Goal: Information Seeking & Learning: Learn about a topic

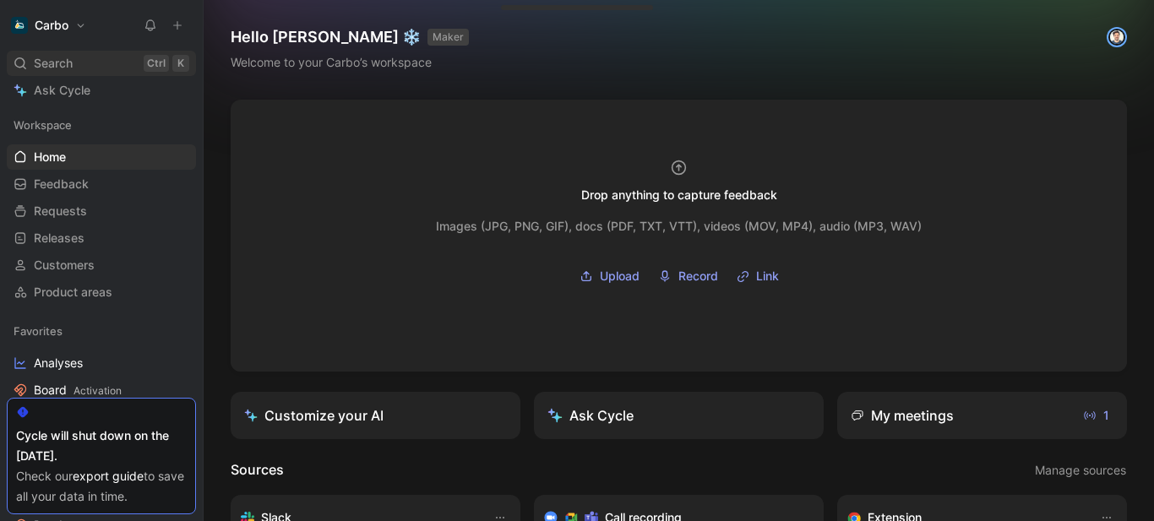
click at [69, 62] on span "Search" at bounding box center [53, 63] width 39 height 20
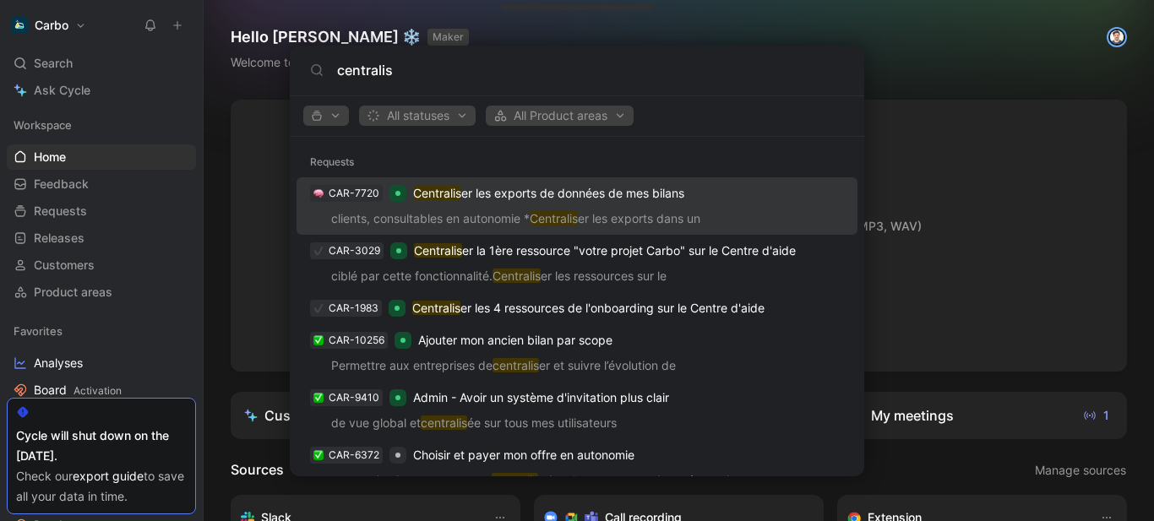
type input "centralis"
click at [568, 194] on p "Centralis er les exports de données de mes bilans" at bounding box center [548, 193] width 271 height 20
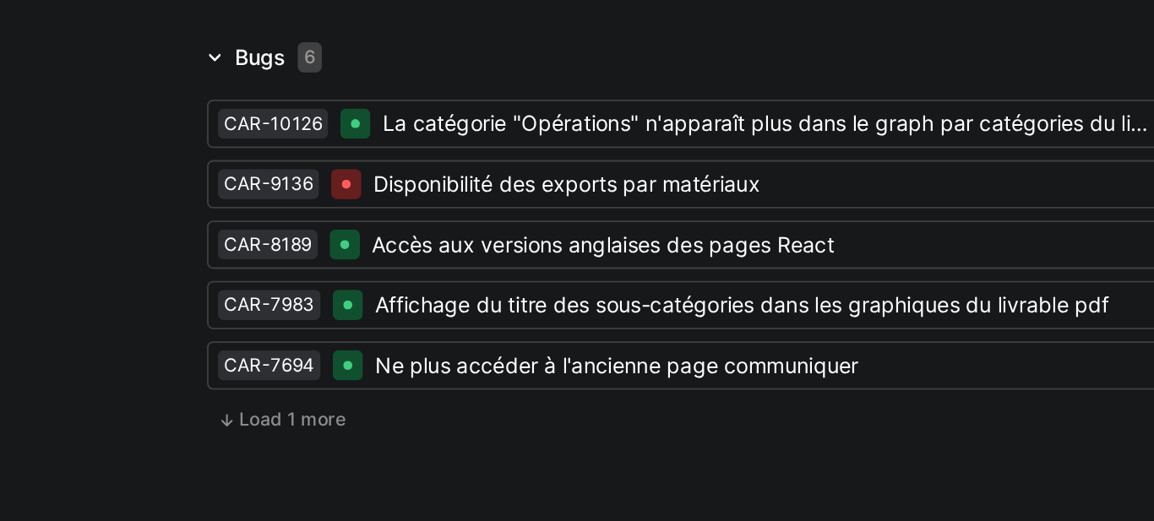
scroll to position [2827, 0]
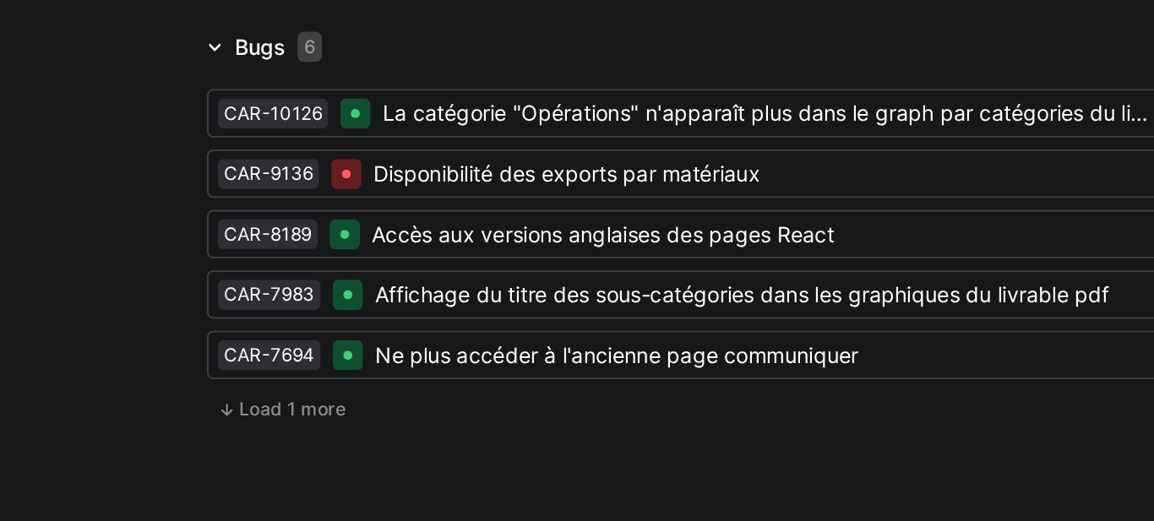
click at [652, 209] on body "Carbo Search Ctrl K Ask Cycle Workspace Home G then H Feedback G then F Request…" at bounding box center [577, 260] width 1154 height 521
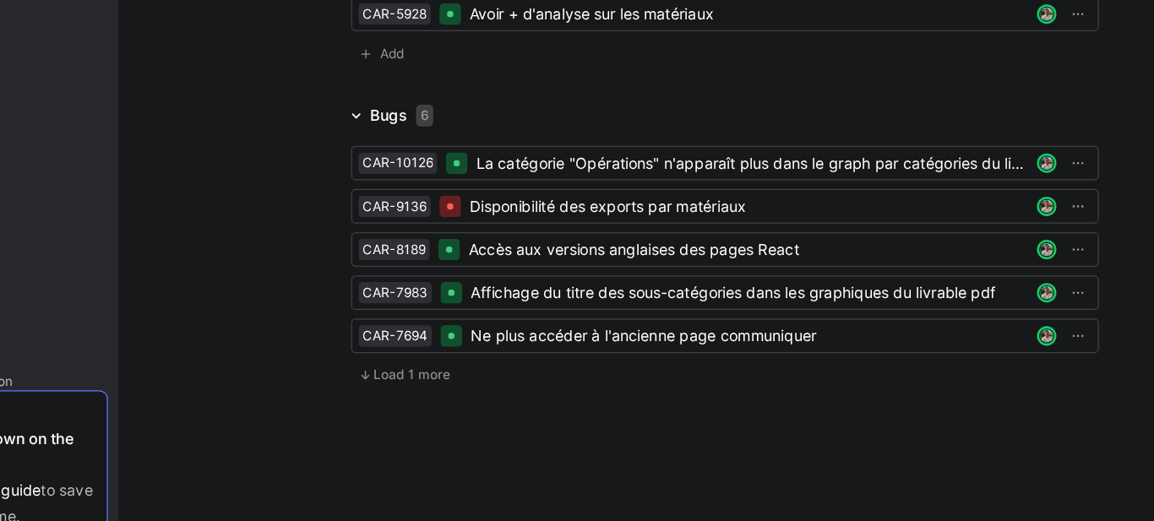
click at [668, 317] on img at bounding box center [577, 260] width 1154 height 521
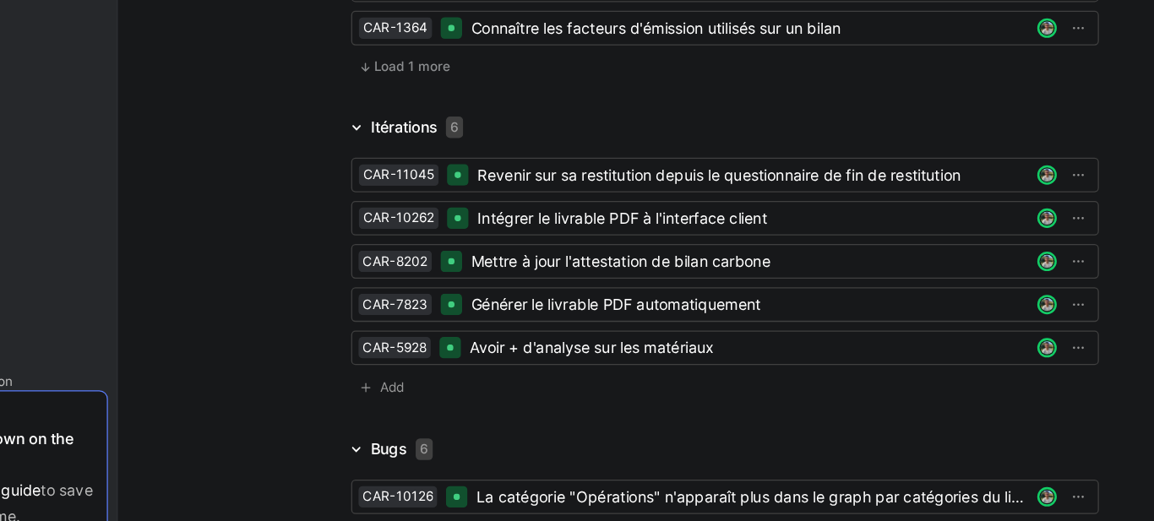
scroll to position [2563, 0]
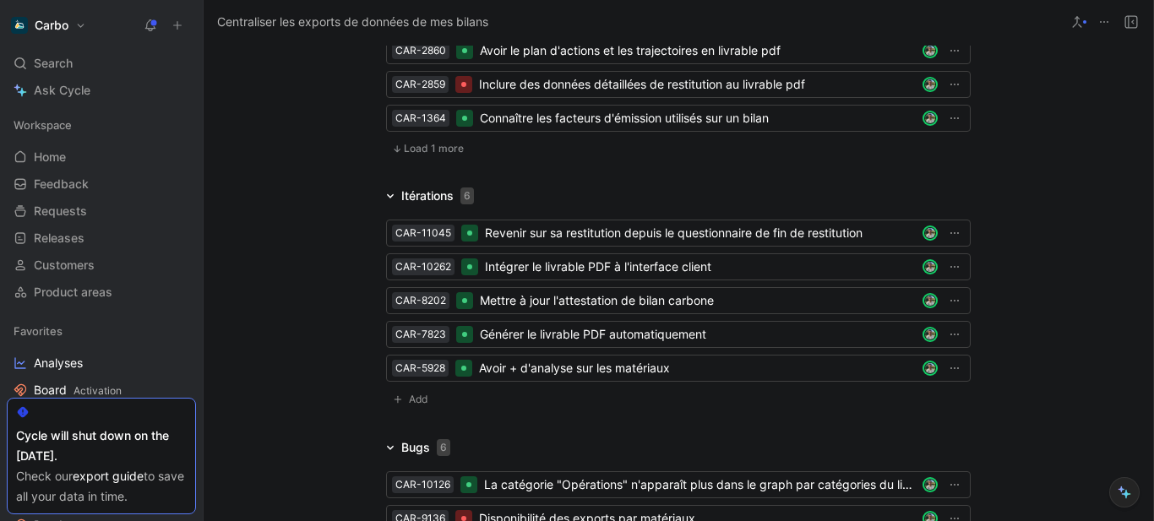
click at [183, 26] on button at bounding box center [178, 26] width 24 height 24
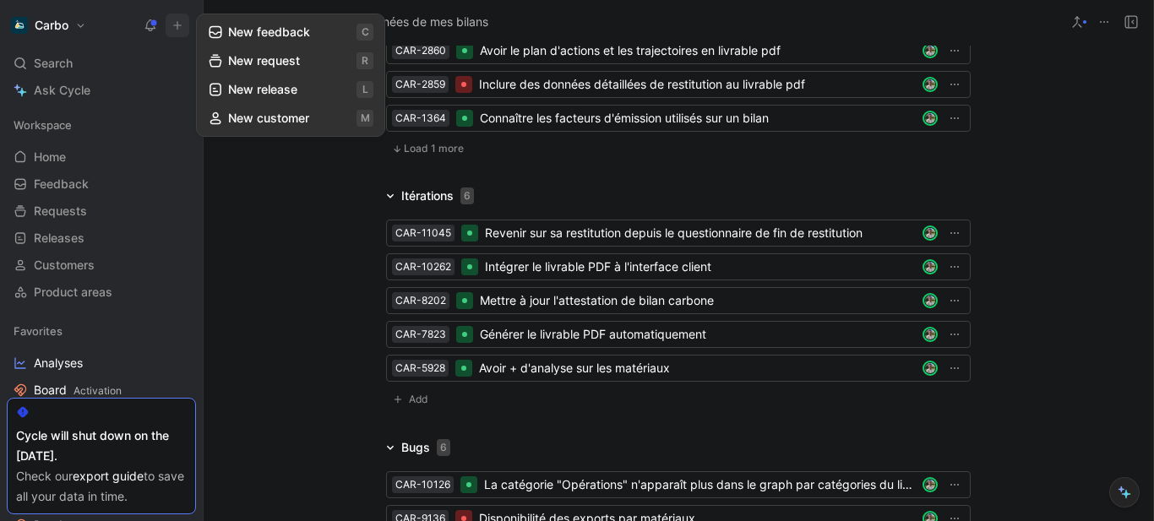
click at [250, 34] on button "New feedback c" at bounding box center [290, 32] width 181 height 29
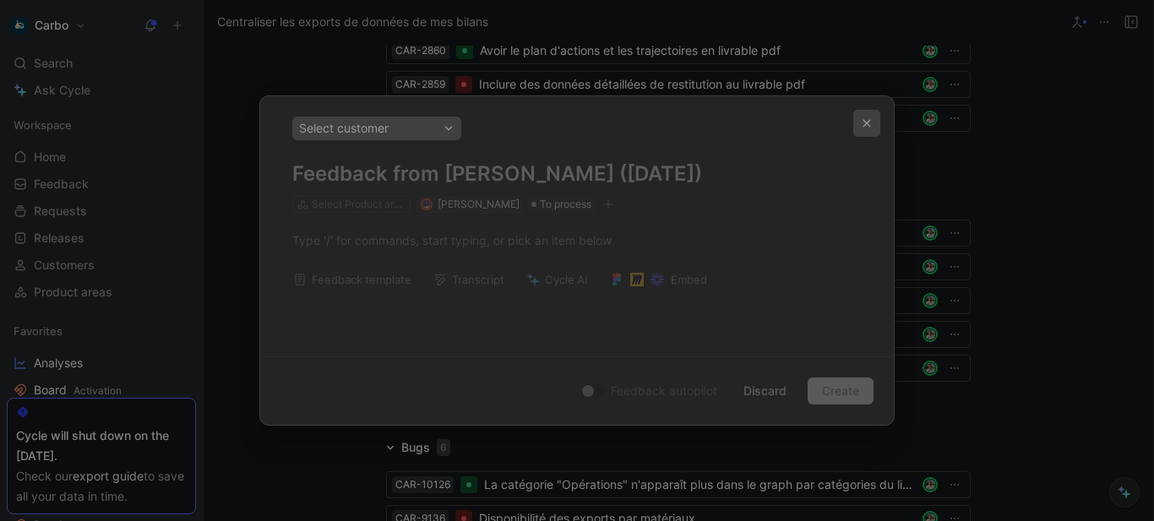
click at [865, 124] on icon "button" at bounding box center [867, 124] width 8 height 8
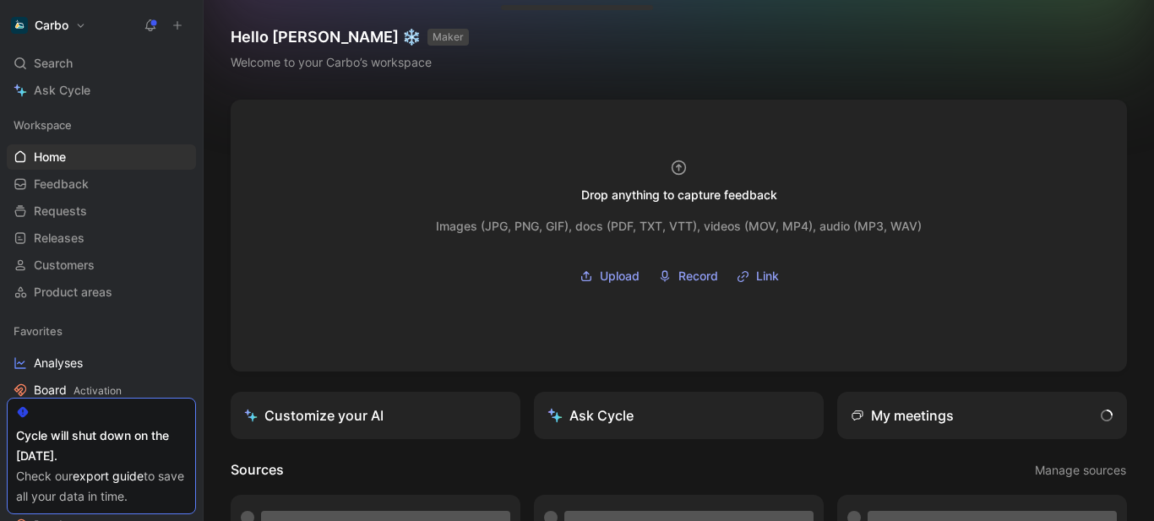
click at [181, 22] on icon at bounding box center [177, 25] width 12 height 12
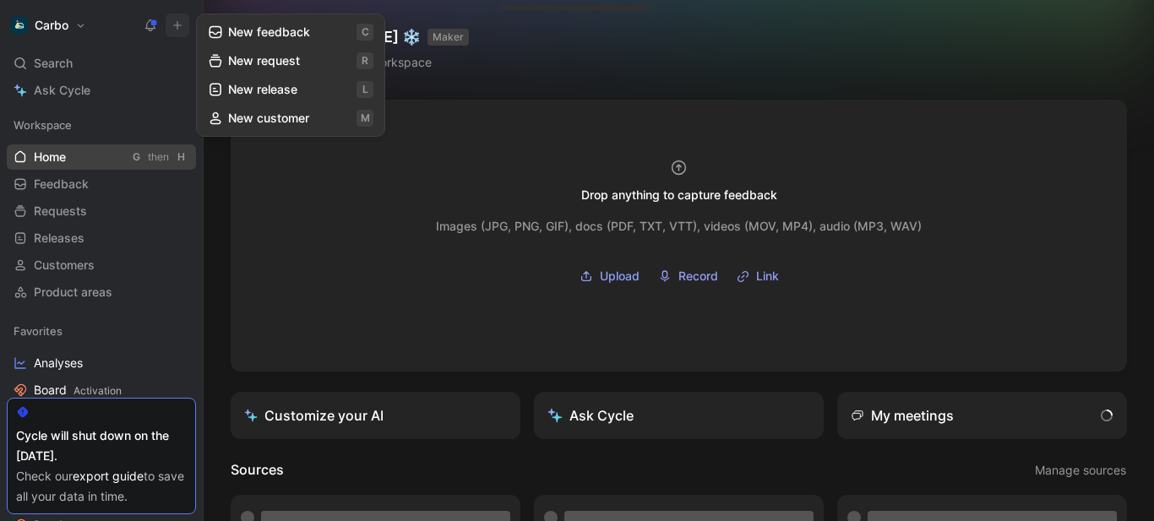
click at [91, 157] on link "Home G then H" at bounding box center [101, 156] width 189 height 25
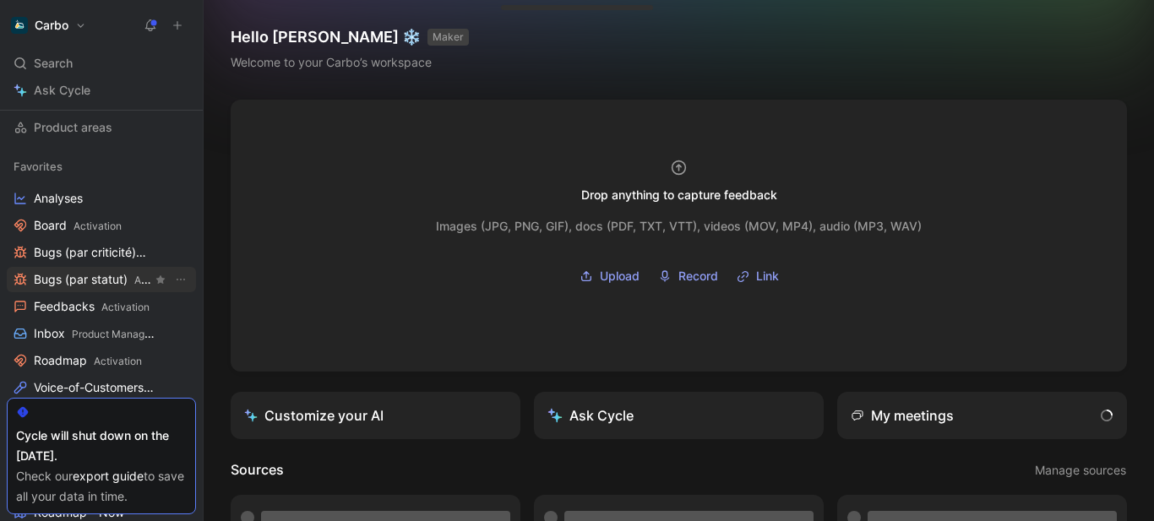
scroll to position [166, 0]
click at [96, 357] on span "Activation" at bounding box center [118, 360] width 48 height 13
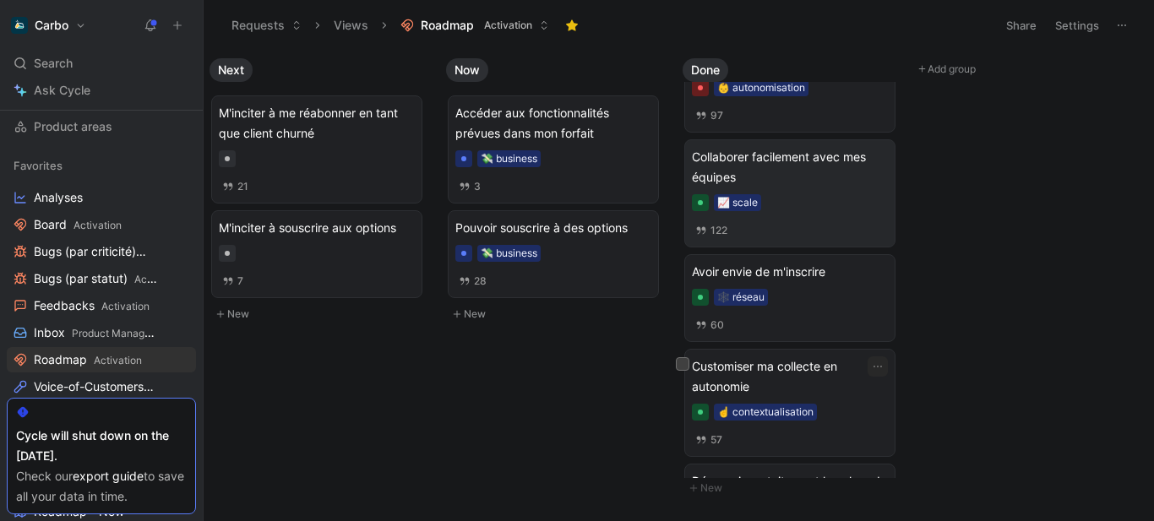
scroll to position [187, 0]
click at [183, 27] on button at bounding box center [178, 26] width 24 height 24
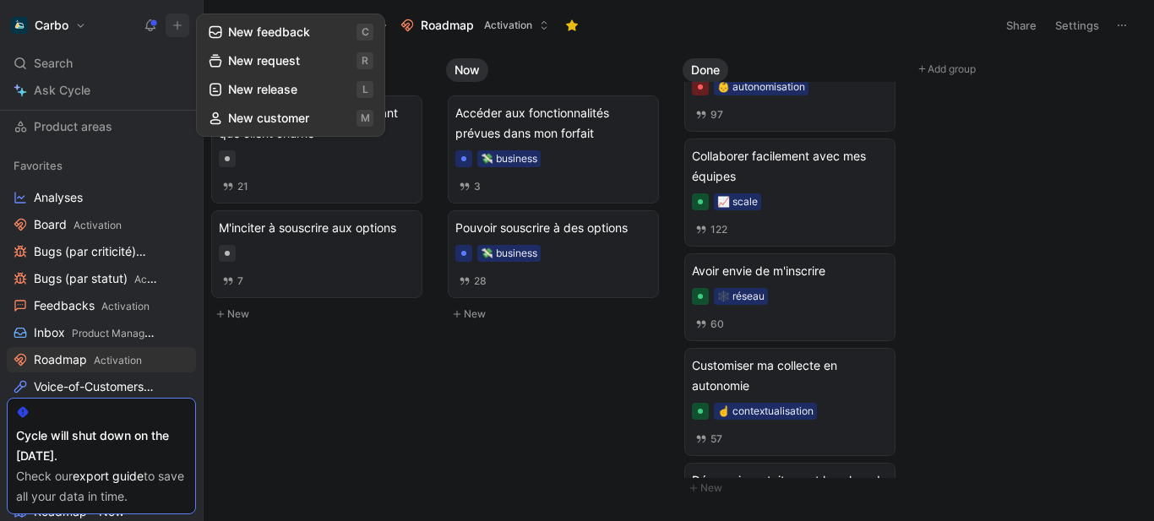
click at [291, 30] on button "New feedback c" at bounding box center [290, 32] width 181 height 29
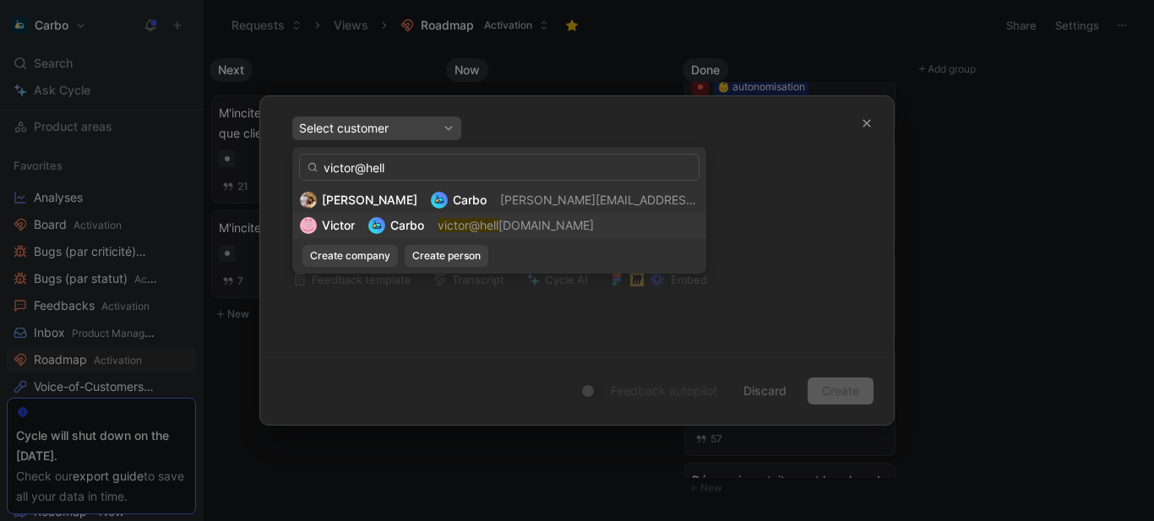
type input "victor@hell"
click at [441, 235] on span "victor@hell [DOMAIN_NAME]" at bounding box center [516, 225] width 156 height 20
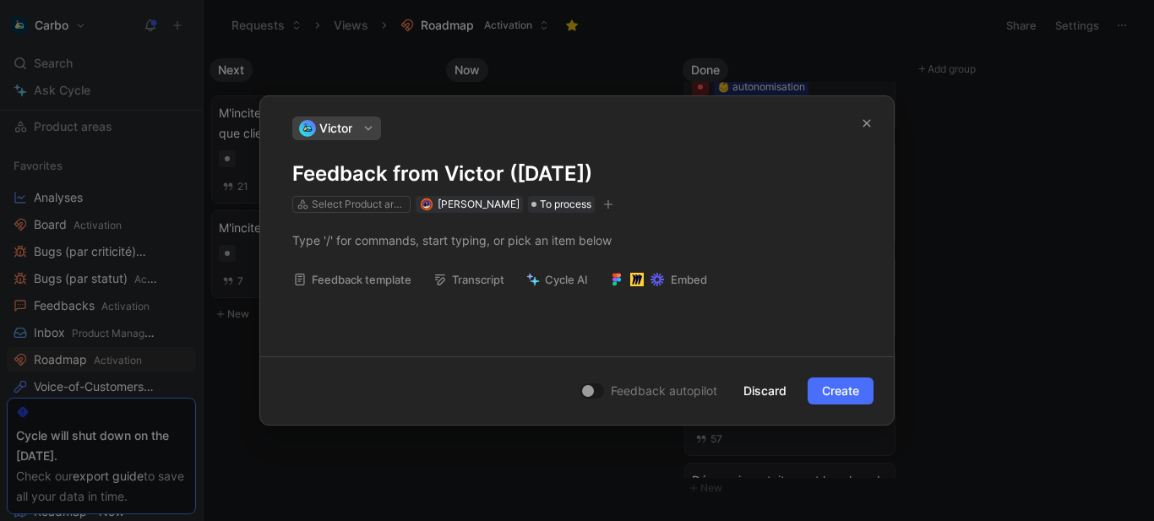
click at [476, 175] on h1 "Feedback from Victor ([DATE])" at bounding box center [576, 173] width 569 height 27
click at [421, 238] on div at bounding box center [576, 240] width 569 height 18
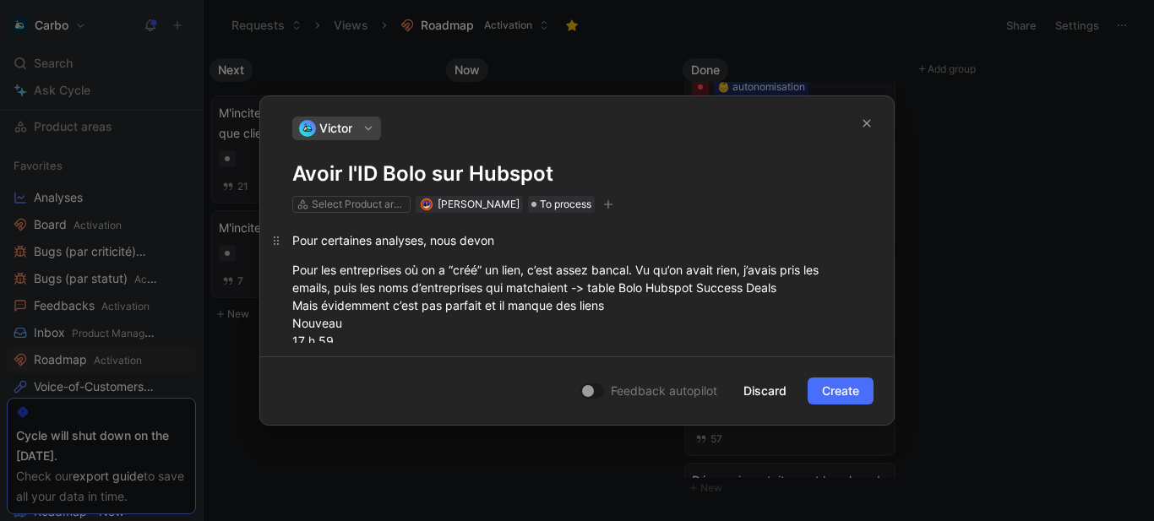
click at [467, 245] on div "Pour certaines analyses, nous devon" at bounding box center [576, 240] width 569 height 18
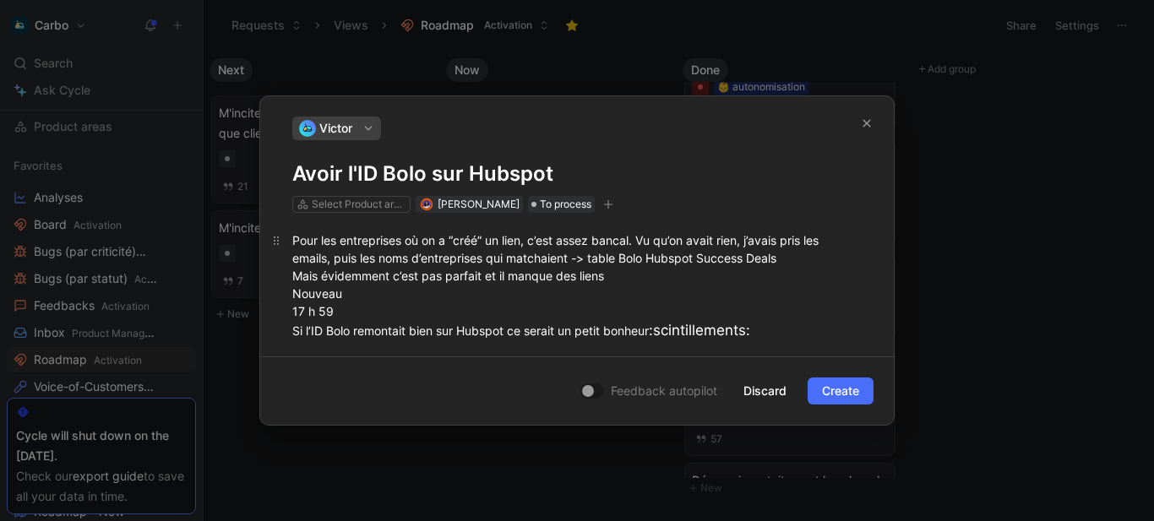
click at [531, 244] on div "Pour les entreprises où on a “créé” un lien, c’est assez bancal. Vu qu’on avait…" at bounding box center [576, 286] width 569 height 111
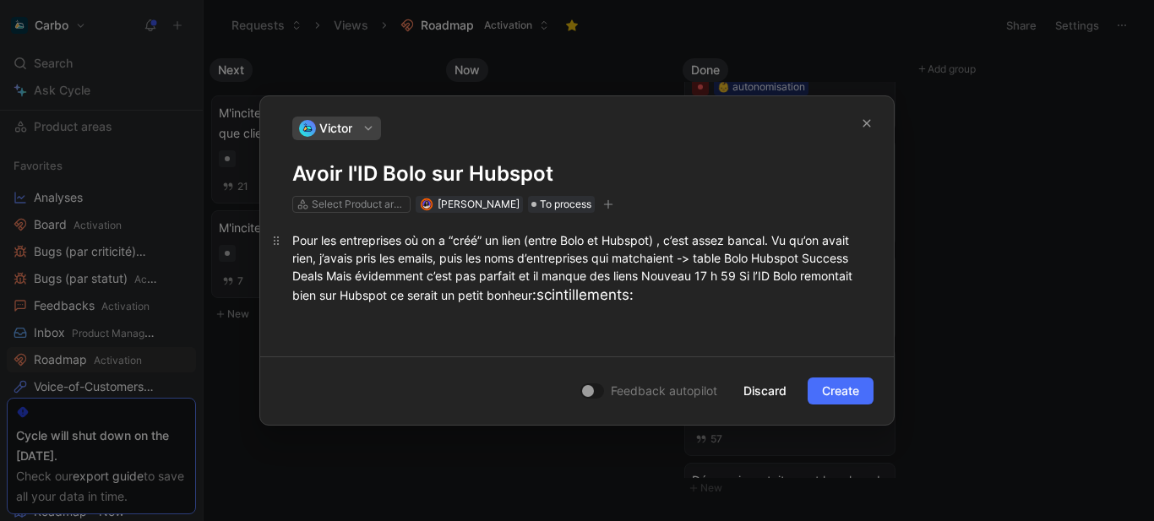
click at [701, 273] on div "Pour les entreprises où on a “créé” un lien (entre Bolo et Hubspot) , c’est ass…" at bounding box center [576, 268] width 569 height 75
click at [714, 291] on div "Pour les entreprises où on a “créé” un lien (entre Bolo et Hubspot) , c’est ass…" at bounding box center [576, 268] width 569 height 75
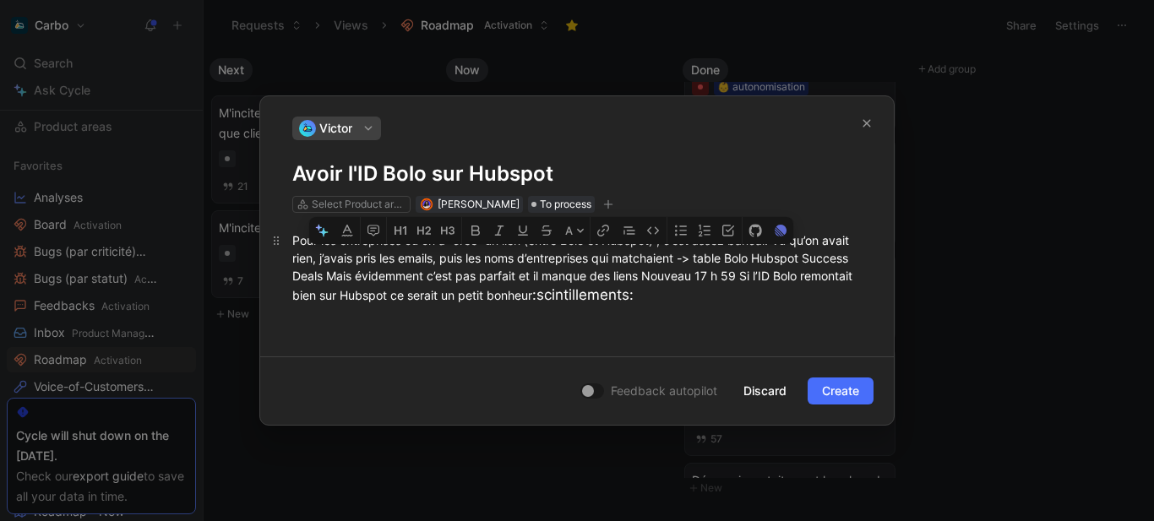
drag, startPoint x: 727, startPoint y: 257, endPoint x: 374, endPoint y: 275, distance: 353.5
click at [374, 275] on div "Pour les entreprises où on a “créé” un lien (entre Bolo et Hubspot) , c’est ass…" at bounding box center [576, 268] width 569 height 75
click at [604, 230] on icon "button" at bounding box center [602, 230] width 3 height 3
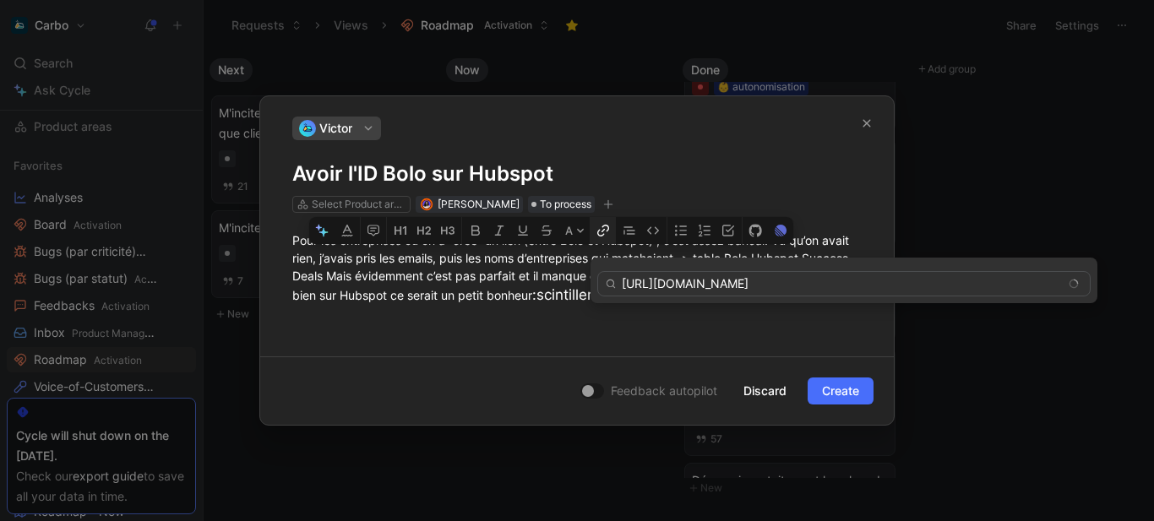
scroll to position [0, 896]
type input "[URL][DOMAIN_NAME]"
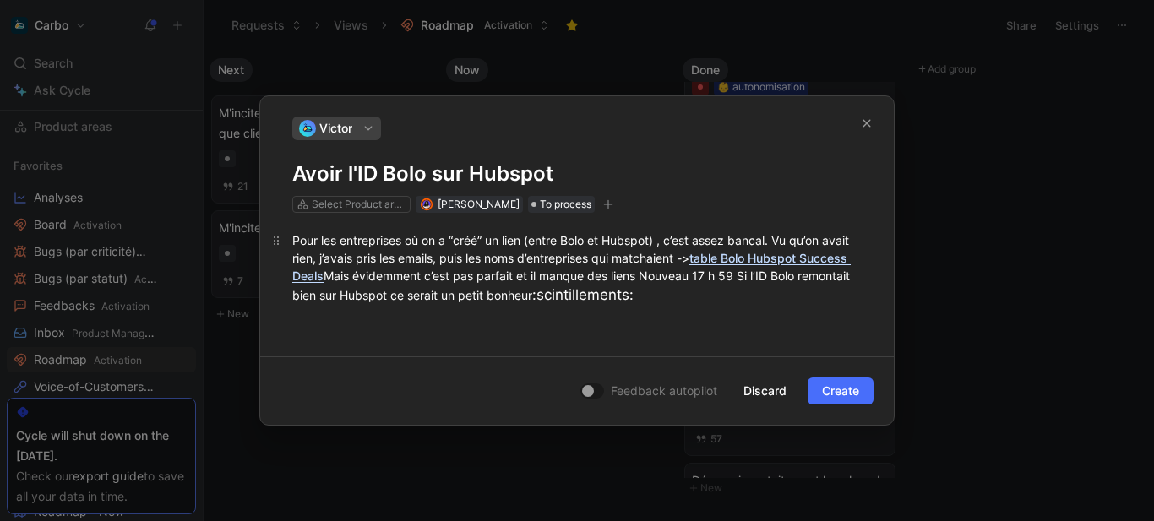
click at [761, 292] on div "Pour les entreprises où on a “créé” un lien (entre Bolo et Hubspot) , c’est ass…" at bounding box center [576, 268] width 569 height 75
click at [832, 275] on div "Pour les entreprises où on a “créé” un lien (entre Bolo et Hubspot) , c’est ass…" at bounding box center [576, 268] width 569 height 75
click at [788, 273] on div "Pour les entreprises où on a “créé” un lien (entre Bolo et Hubspot) , c’est ass…" at bounding box center [576, 268] width 569 height 75
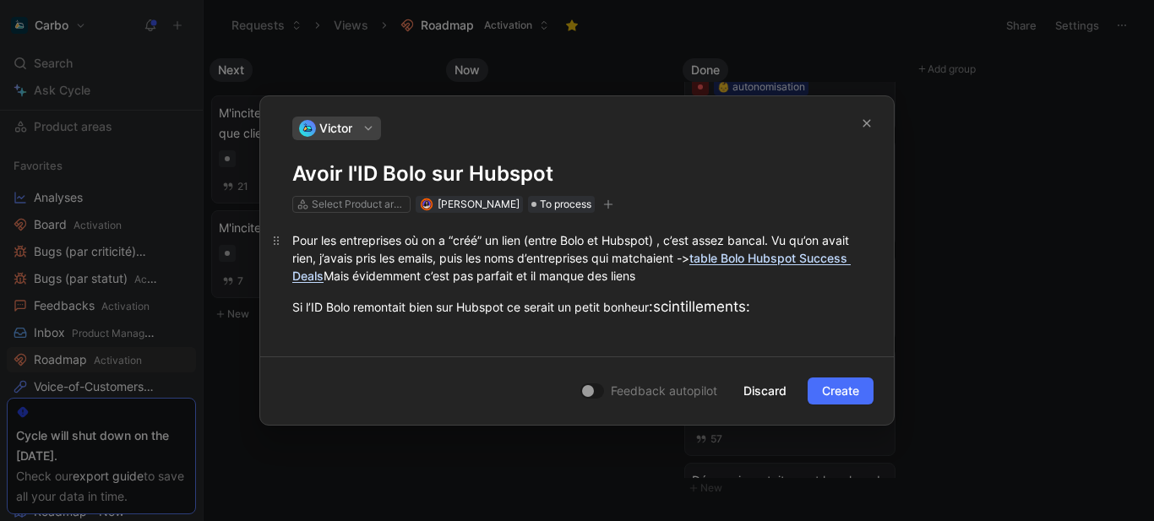
click at [291, 239] on p "Pour les entreprises où on a “créé” un lien (entre Bolo et Hubspot) , c’est ass…" at bounding box center [576, 257] width 633 height 63
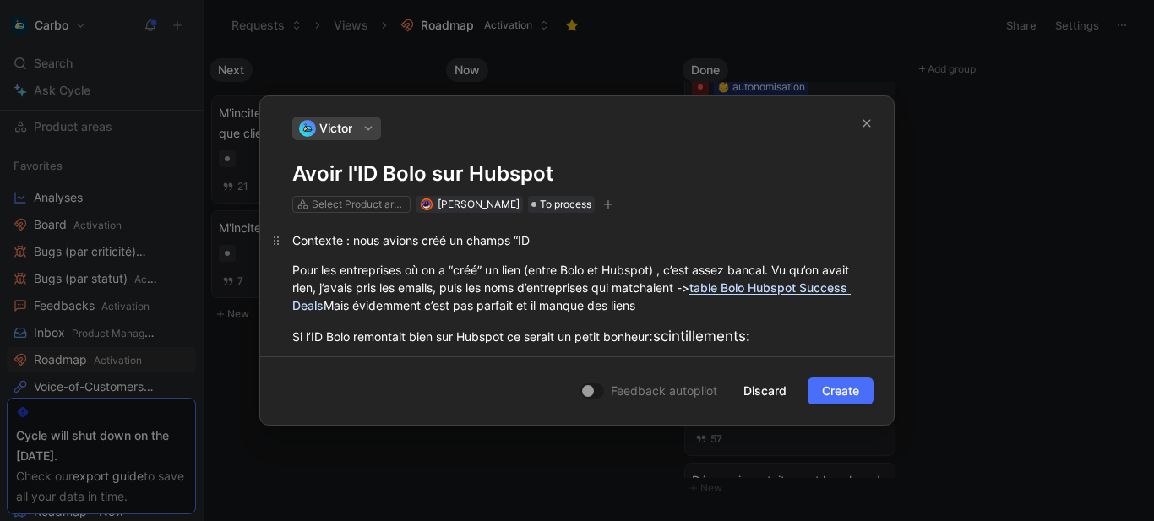
click at [362, 237] on div "Contexte : nous avions créé un champs “ID" at bounding box center [576, 240] width 569 height 18
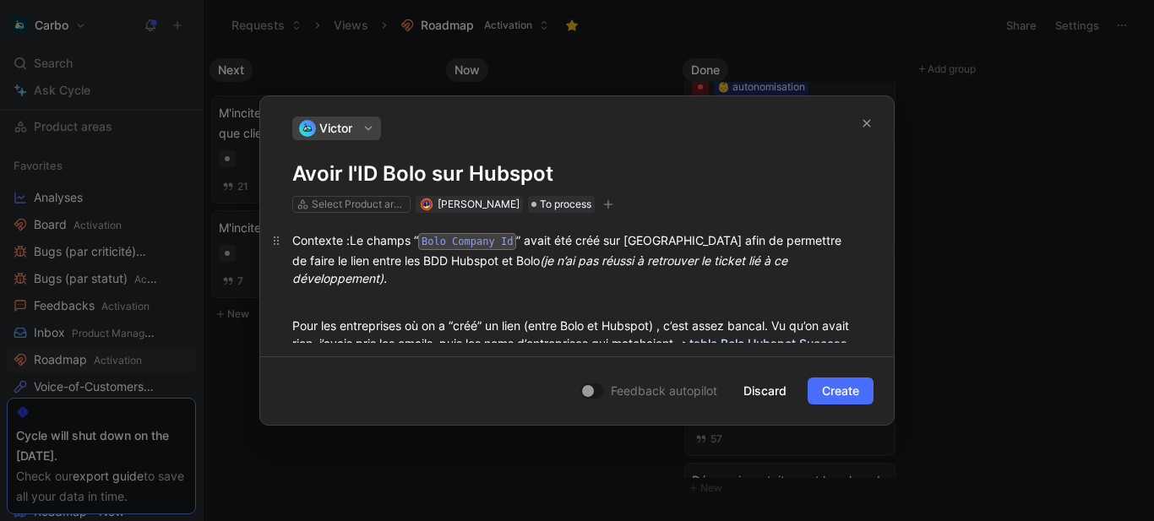
click at [832, 265] on div "Contexte : Le champs “ Bolo Company Id ” avait été créé sur Hubspot afin de per…" at bounding box center [576, 267] width 569 height 73
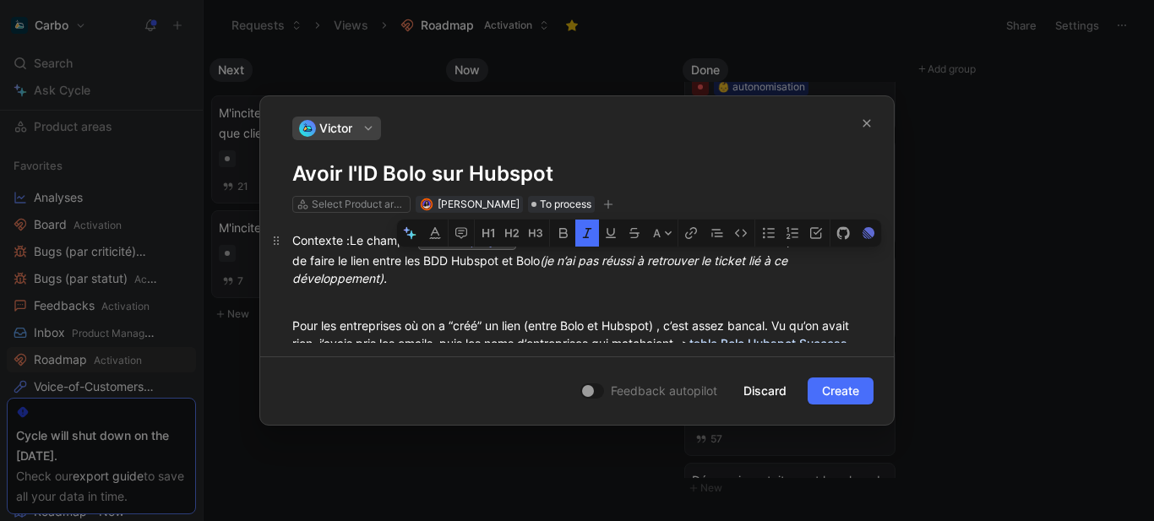
drag, startPoint x: 538, startPoint y: 253, endPoint x: 465, endPoint y: 260, distance: 73.0
click at [465, 260] on div "Contexte : Le champs “ Bolo Company Id ” avait été créé sur Hubspot afin de per…" at bounding box center [576, 267] width 569 height 73
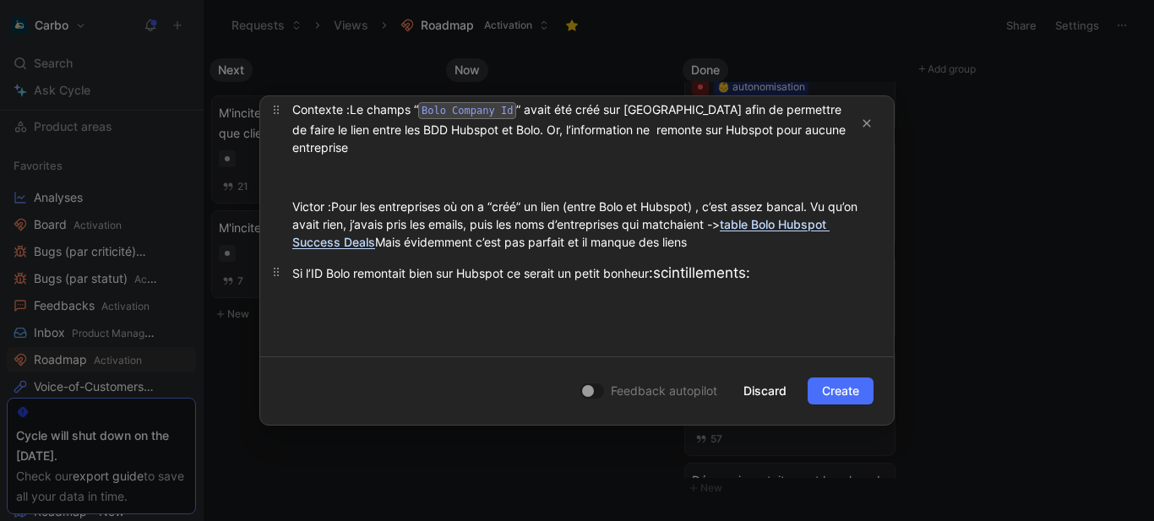
scroll to position [145, 0]
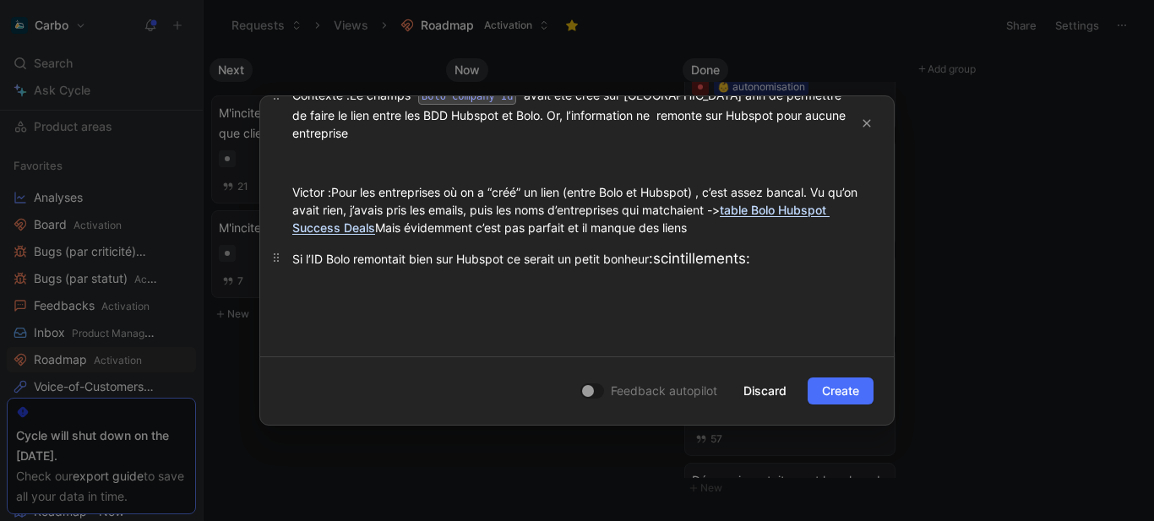
drag, startPoint x: 793, startPoint y: 253, endPoint x: 670, endPoint y: 237, distance: 124.3
click at [670, 243] on p "Si l’ID Bolo remontait bien sur Hubspot ce serait un petit bonheur :scintilleme…" at bounding box center [576, 259] width 633 height 32
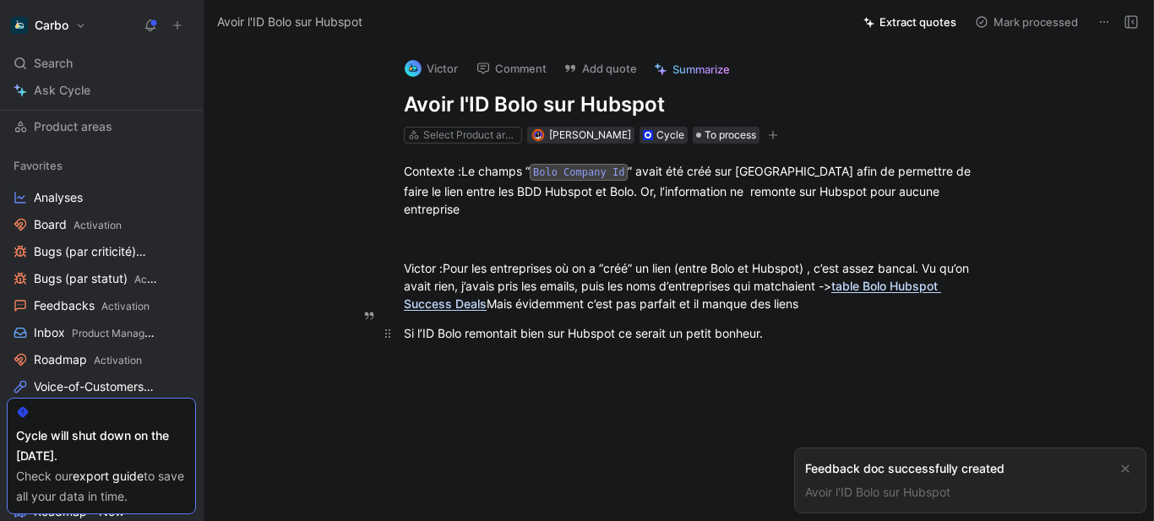
click at [849, 324] on div "Si l’ID Bolo remontait bien sur Hubspot ce serait un petit bonheur." at bounding box center [696, 333] width 585 height 18
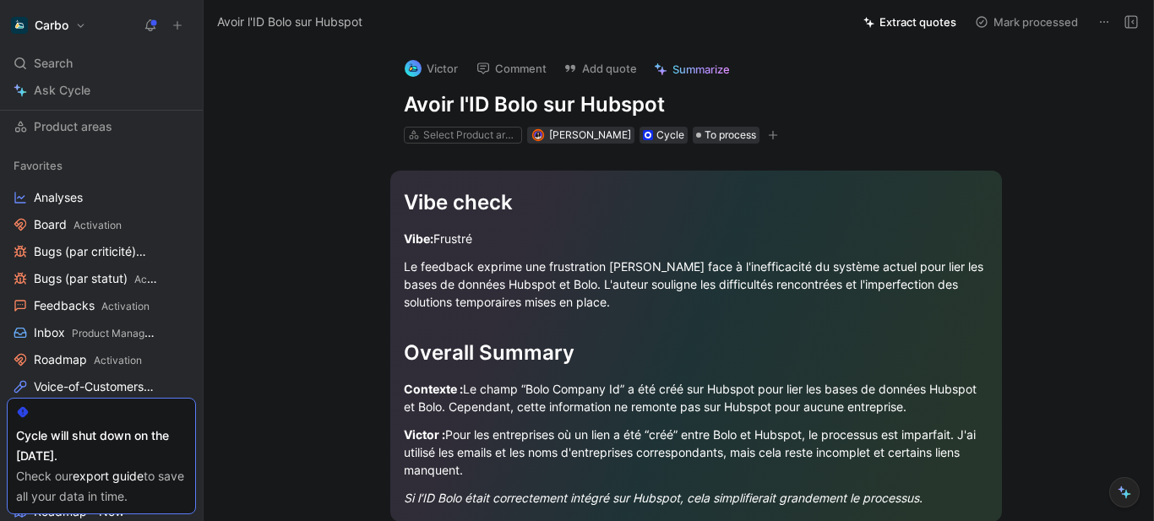
click at [778, 131] on icon "button" at bounding box center [773, 135] width 10 height 10
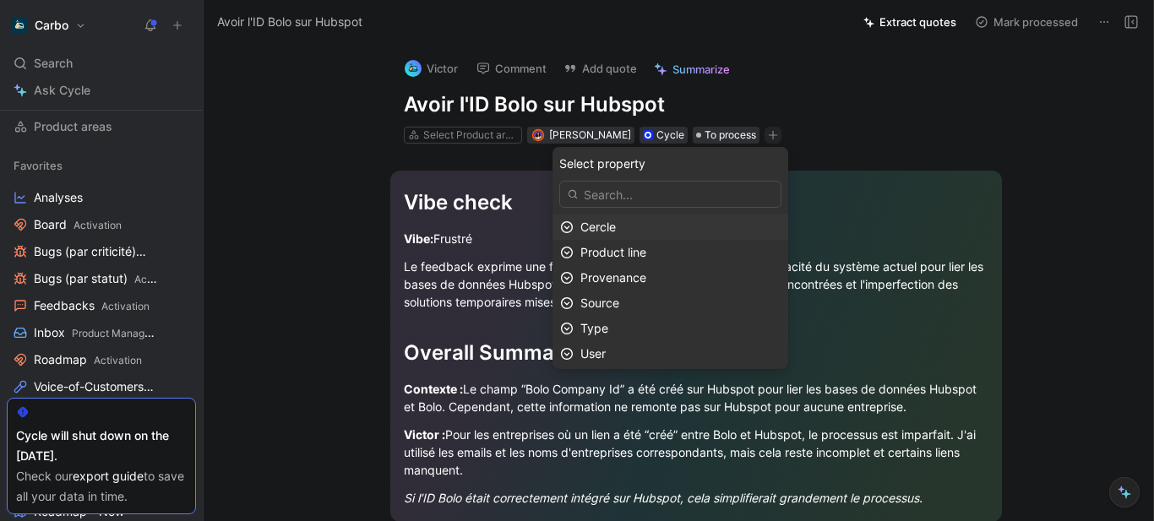
click at [650, 222] on div "Cercle" at bounding box center [680, 227] width 200 height 20
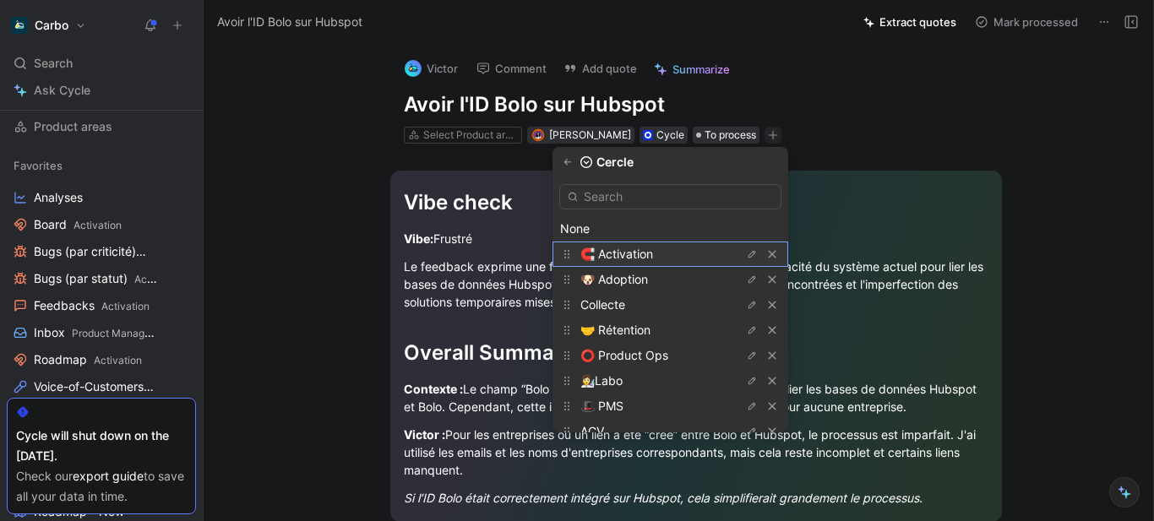
click at [651, 254] on span "🧲 Activation" at bounding box center [616, 254] width 73 height 14
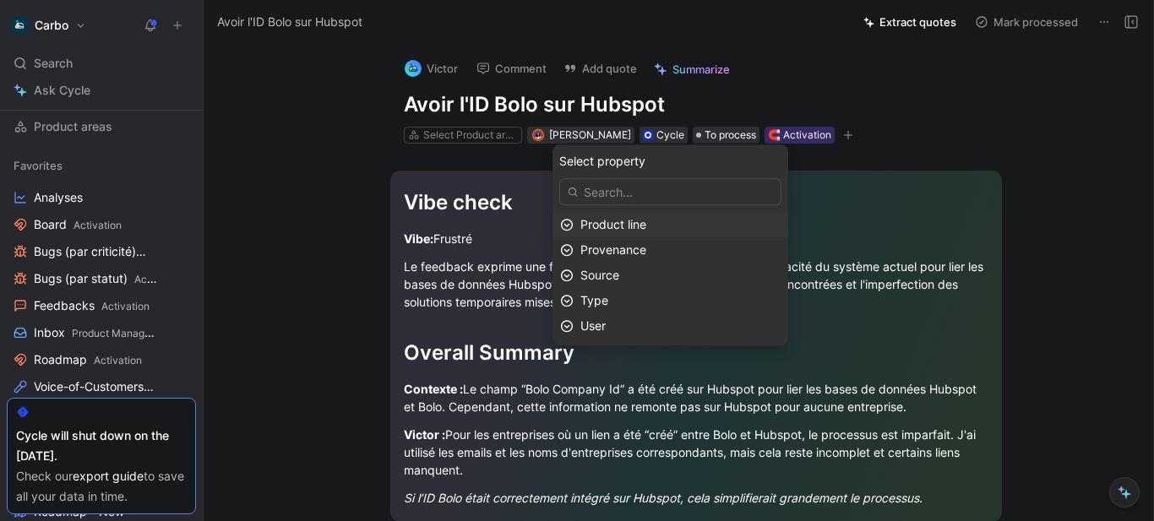
scroll to position [215, 0]
